Goal: Task Accomplishment & Management: Use online tool/utility

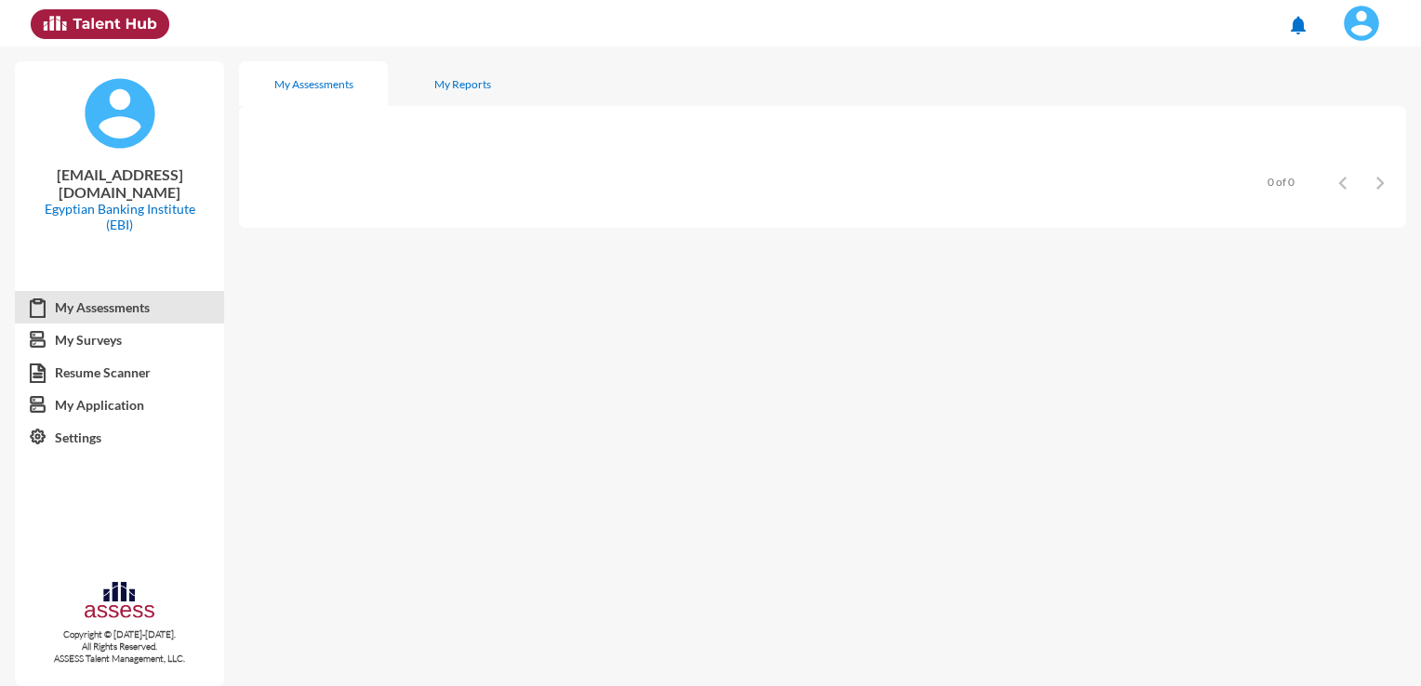
click at [1379, 28] on span at bounding box center [1361, 23] width 46 height 37
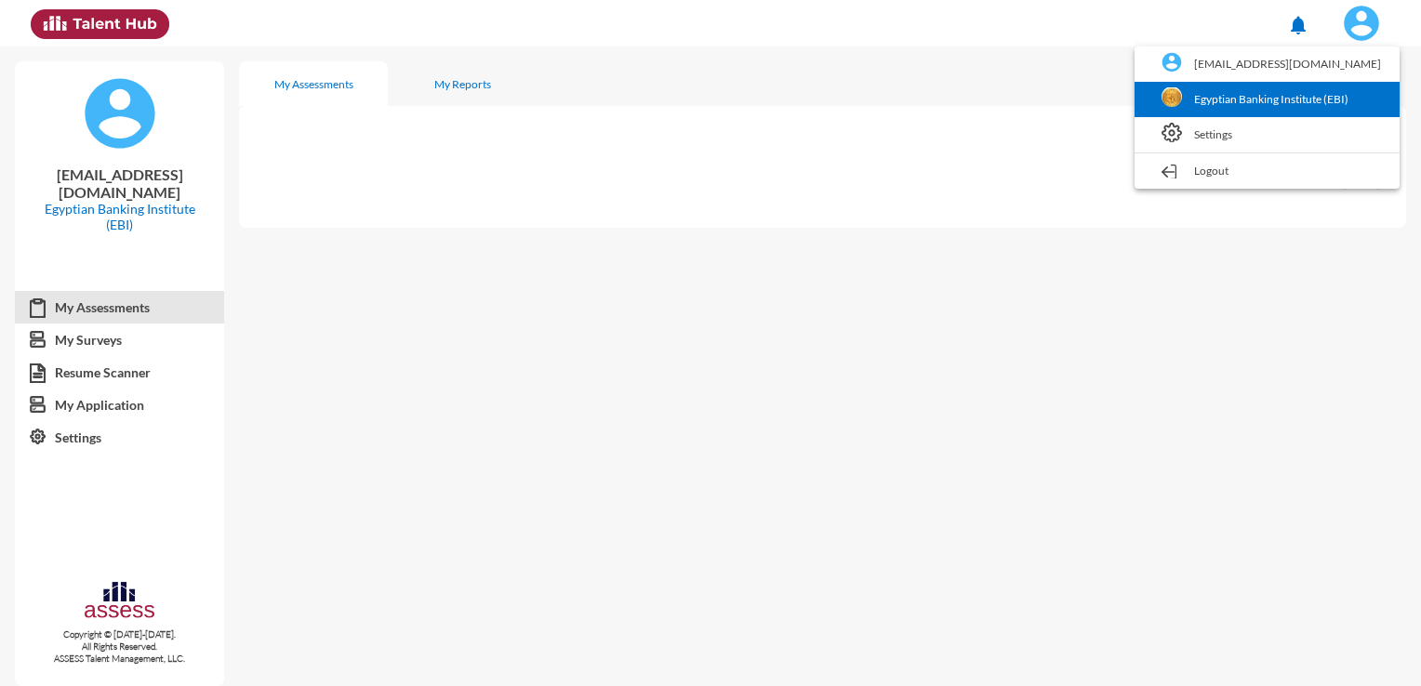
click at [1240, 99] on link "Egyptian Banking Institute (EBI)" at bounding box center [1267, 99] width 246 height 35
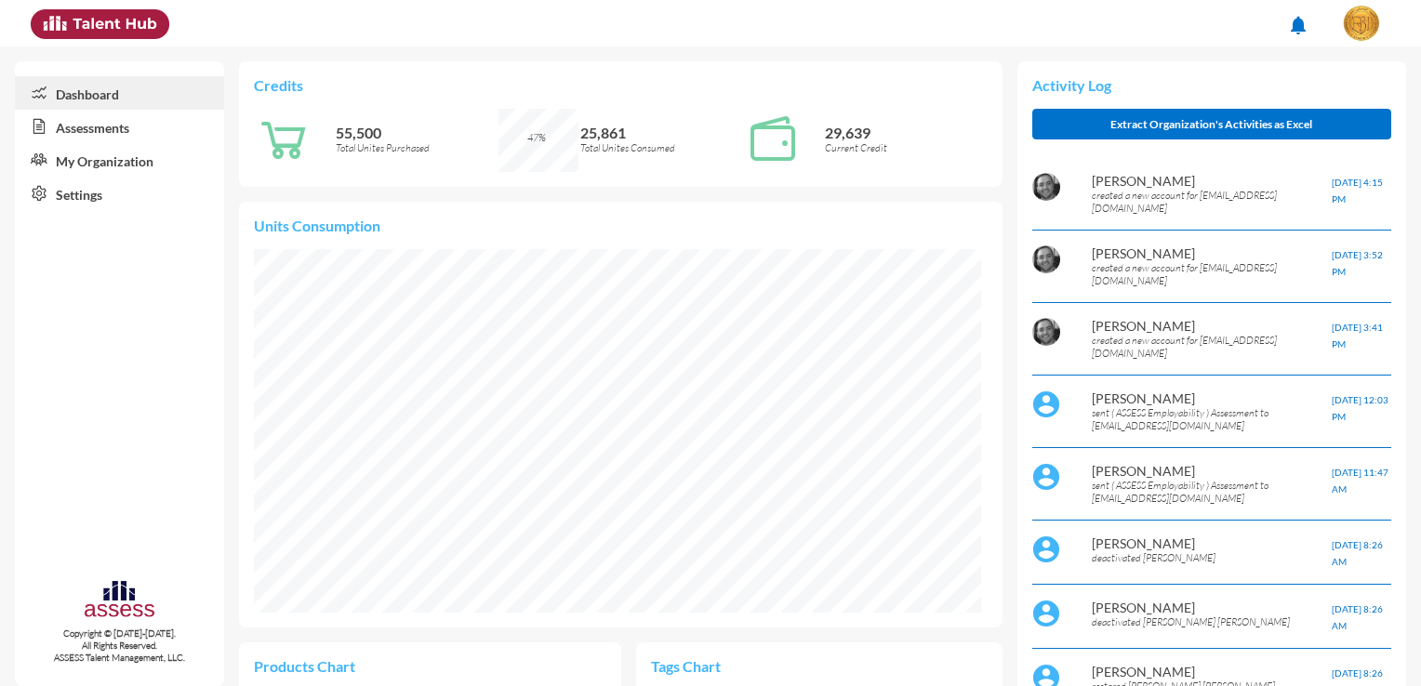
scroll to position [364, 726]
click at [168, 137] on link "Assessments" at bounding box center [119, 126] width 209 height 33
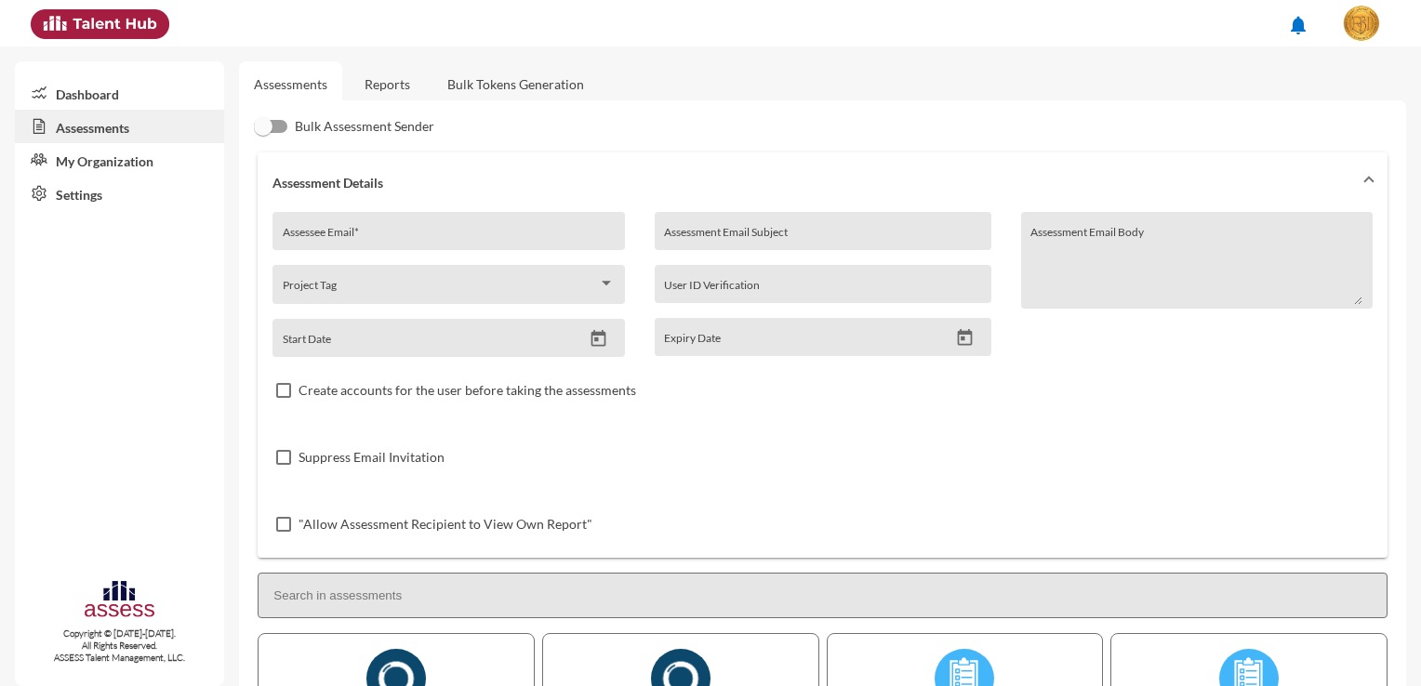
click at [372, 86] on link "Reports" at bounding box center [387, 84] width 75 height 46
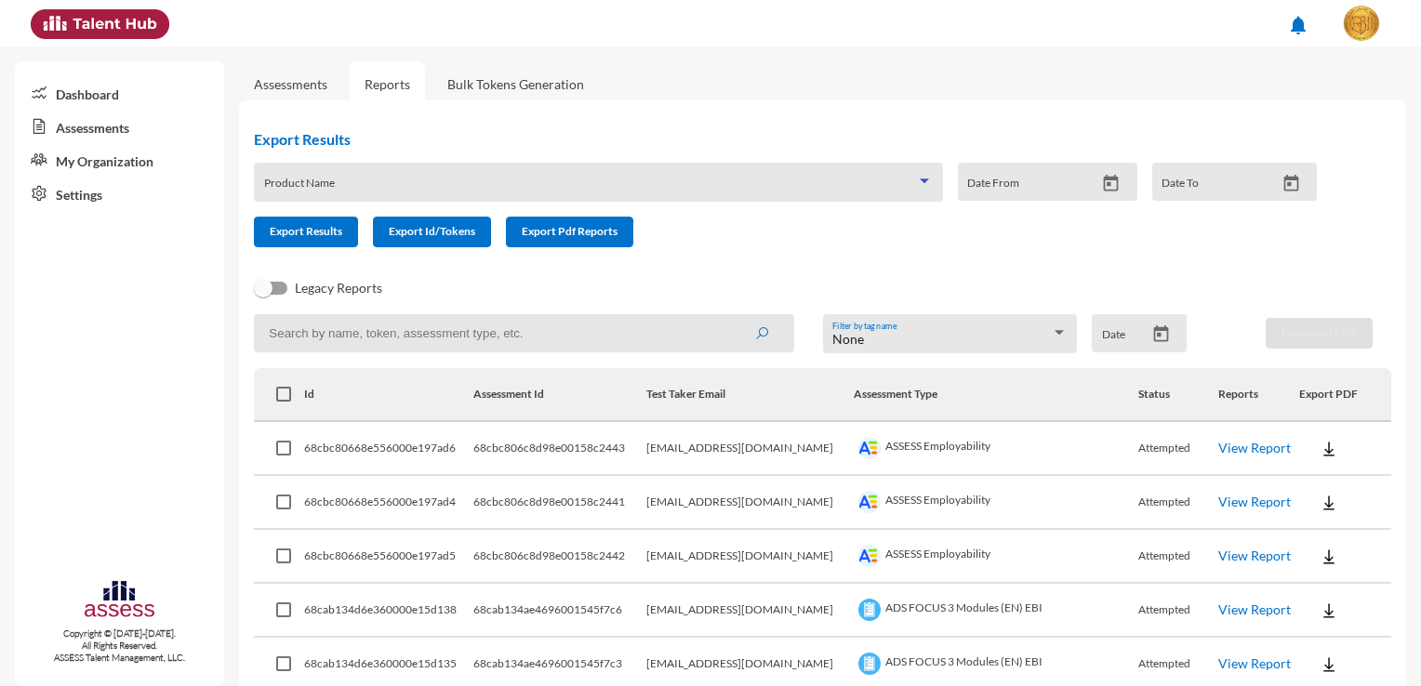
click at [393, 182] on span at bounding box center [590, 188] width 652 height 15
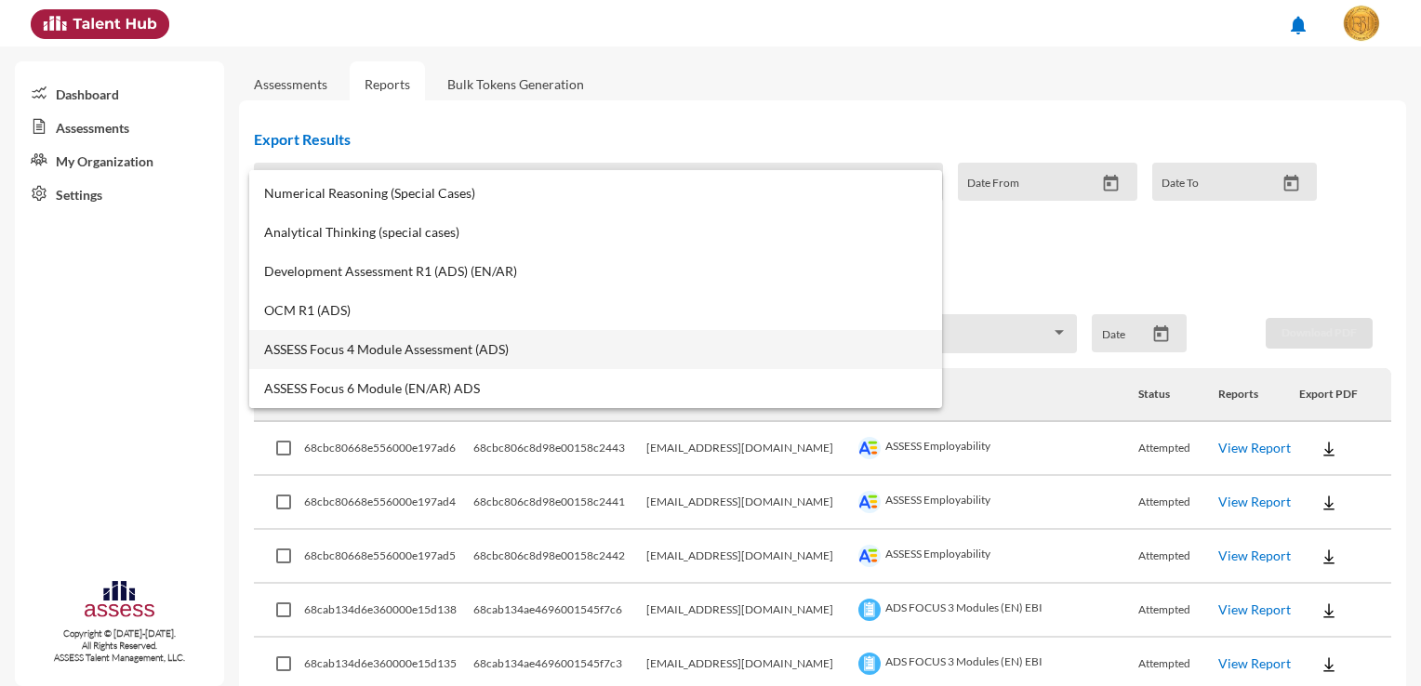
scroll to position [372, 0]
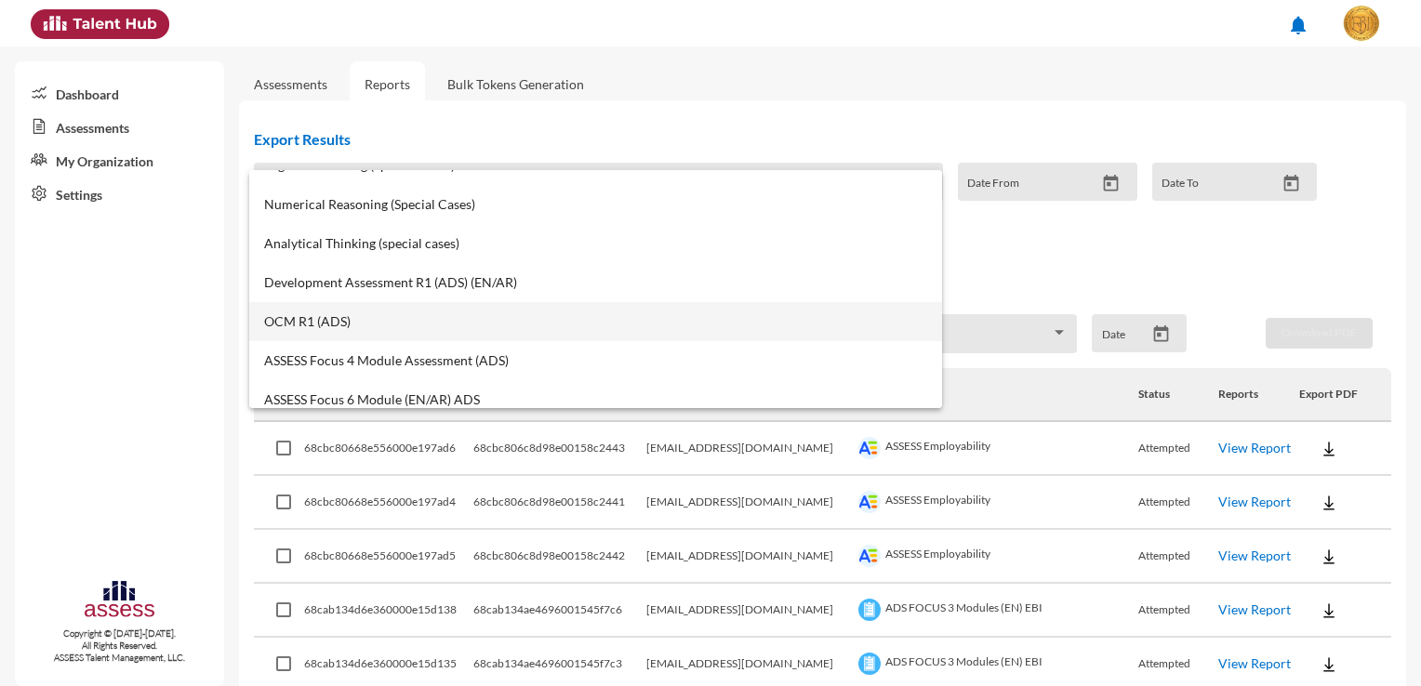
click at [370, 328] on span "OCM R1 (ADS)" at bounding box center [595, 321] width 663 height 15
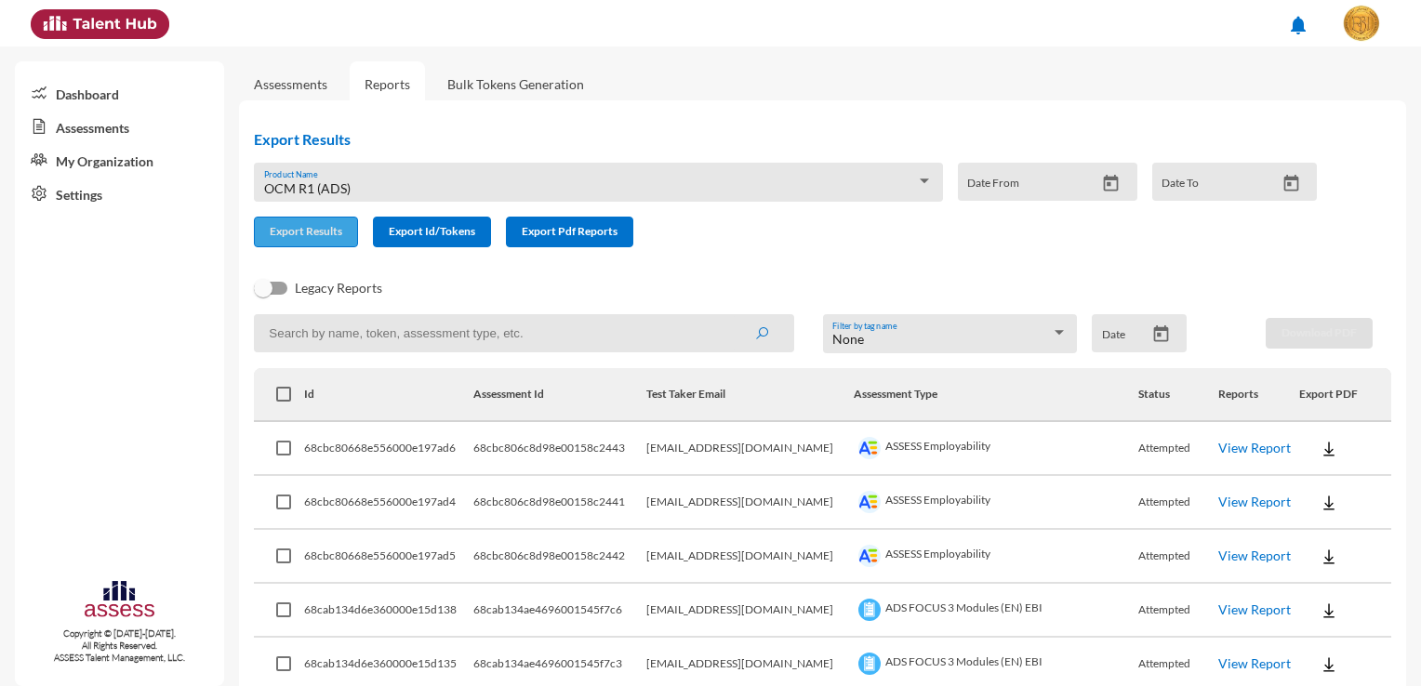
click at [337, 232] on span "Export Results" at bounding box center [306, 231] width 73 height 14
